Goal: Check status

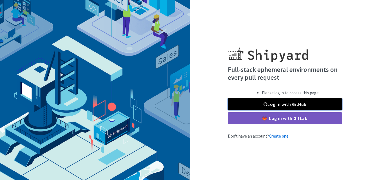
click at [295, 107] on link "Log in with GitHub" at bounding box center [285, 104] width 114 height 12
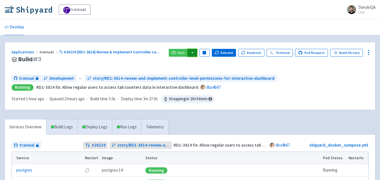
click at [196, 56] on button "button" at bounding box center [193, 53] width 10 height 8
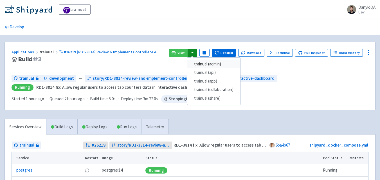
click at [213, 65] on link "trainual (admin)" at bounding box center [213, 64] width 53 height 9
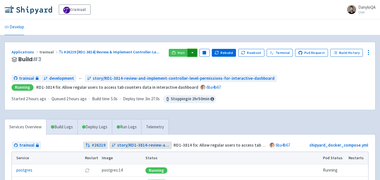
click at [195, 51] on button "button" at bounding box center [193, 53] width 10 height 8
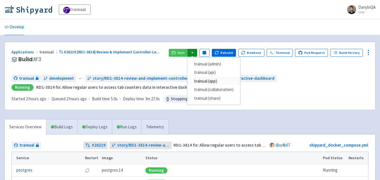
click at [214, 79] on link "trainual (app)" at bounding box center [213, 81] width 53 height 9
